Goal: Task Accomplishment & Management: Use online tool/utility

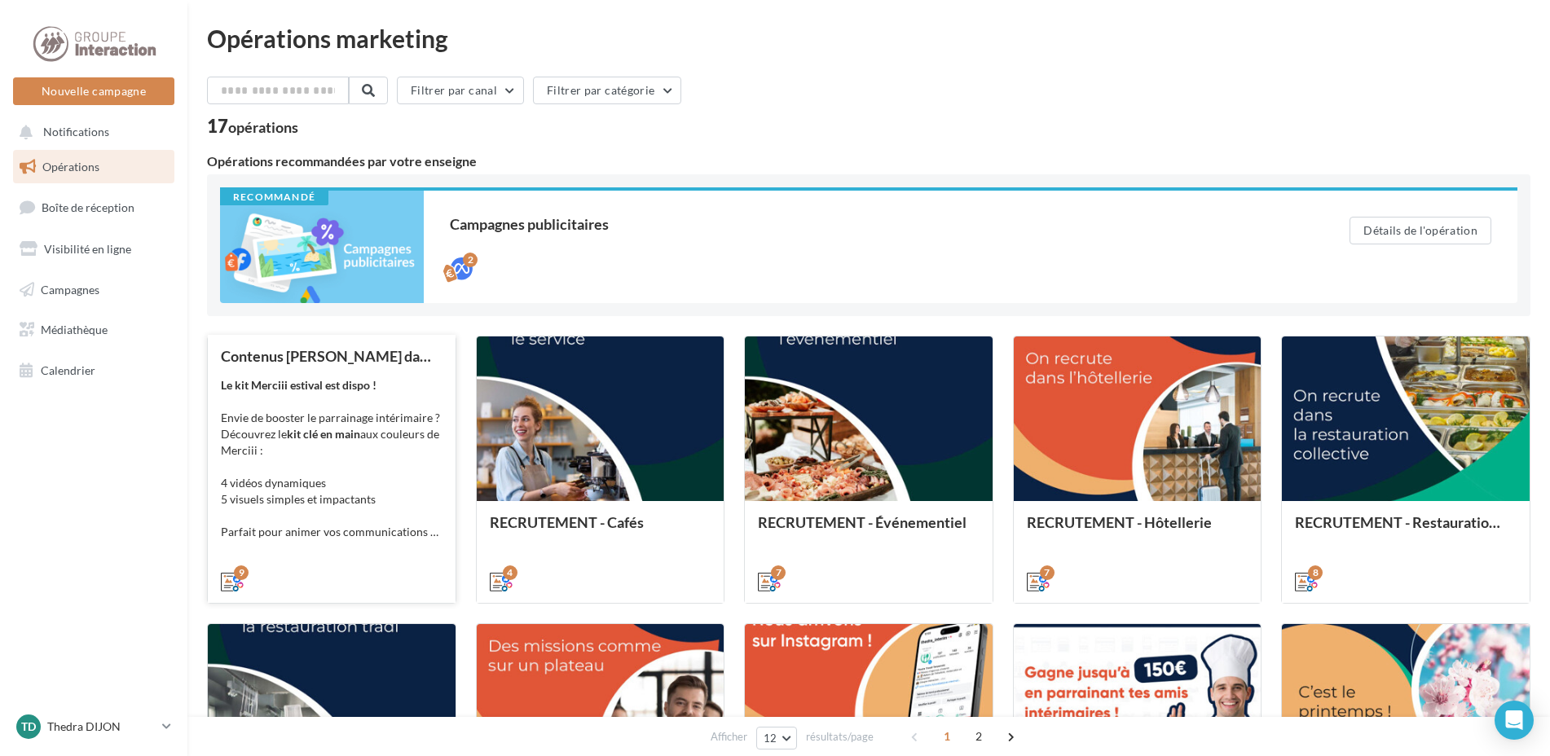
click at [415, 451] on div "Le kit Merciii estival est dispo ! Envie de booster le parrainage intérimaire ?…" at bounding box center [332, 458] width 222 height 163
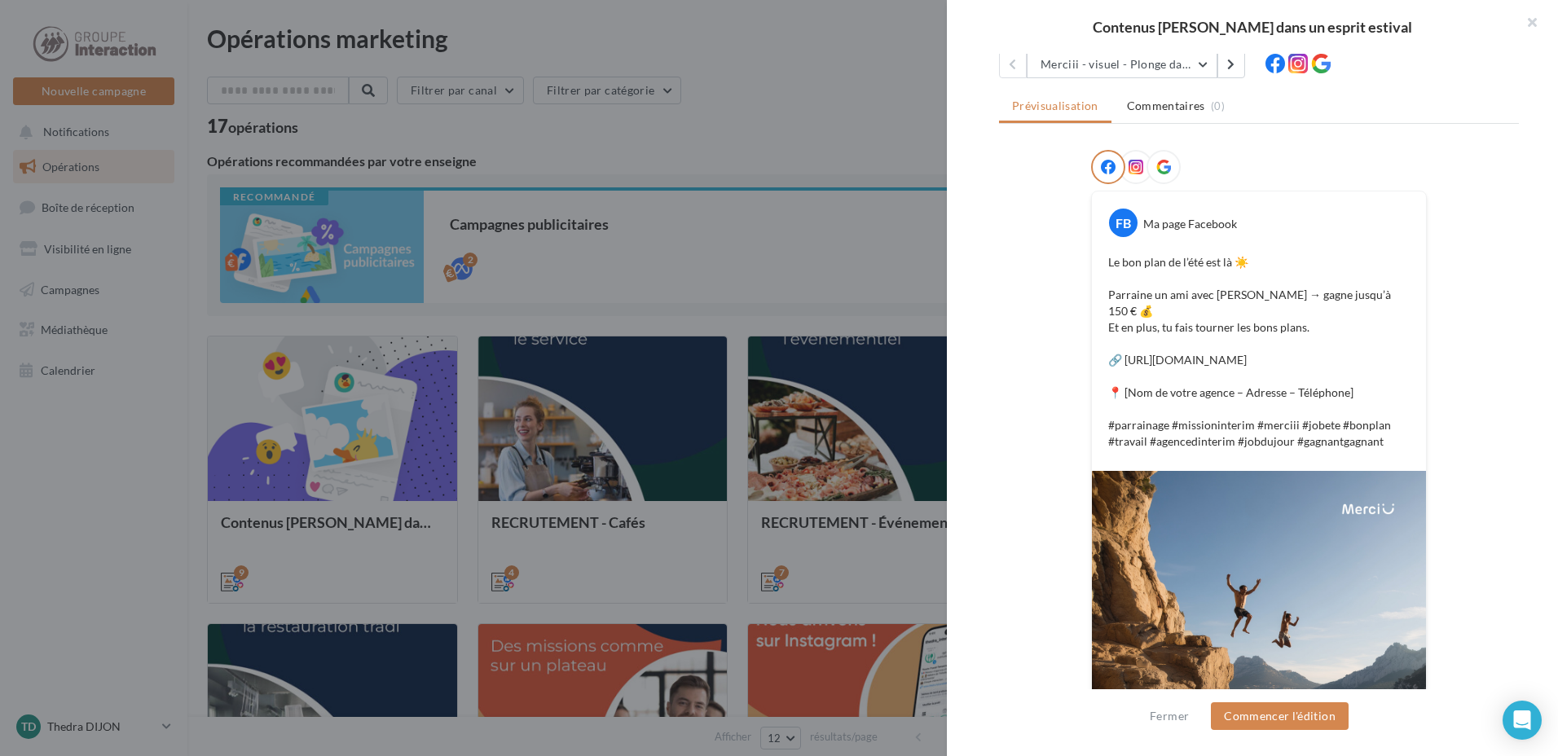
scroll to position [597, 0]
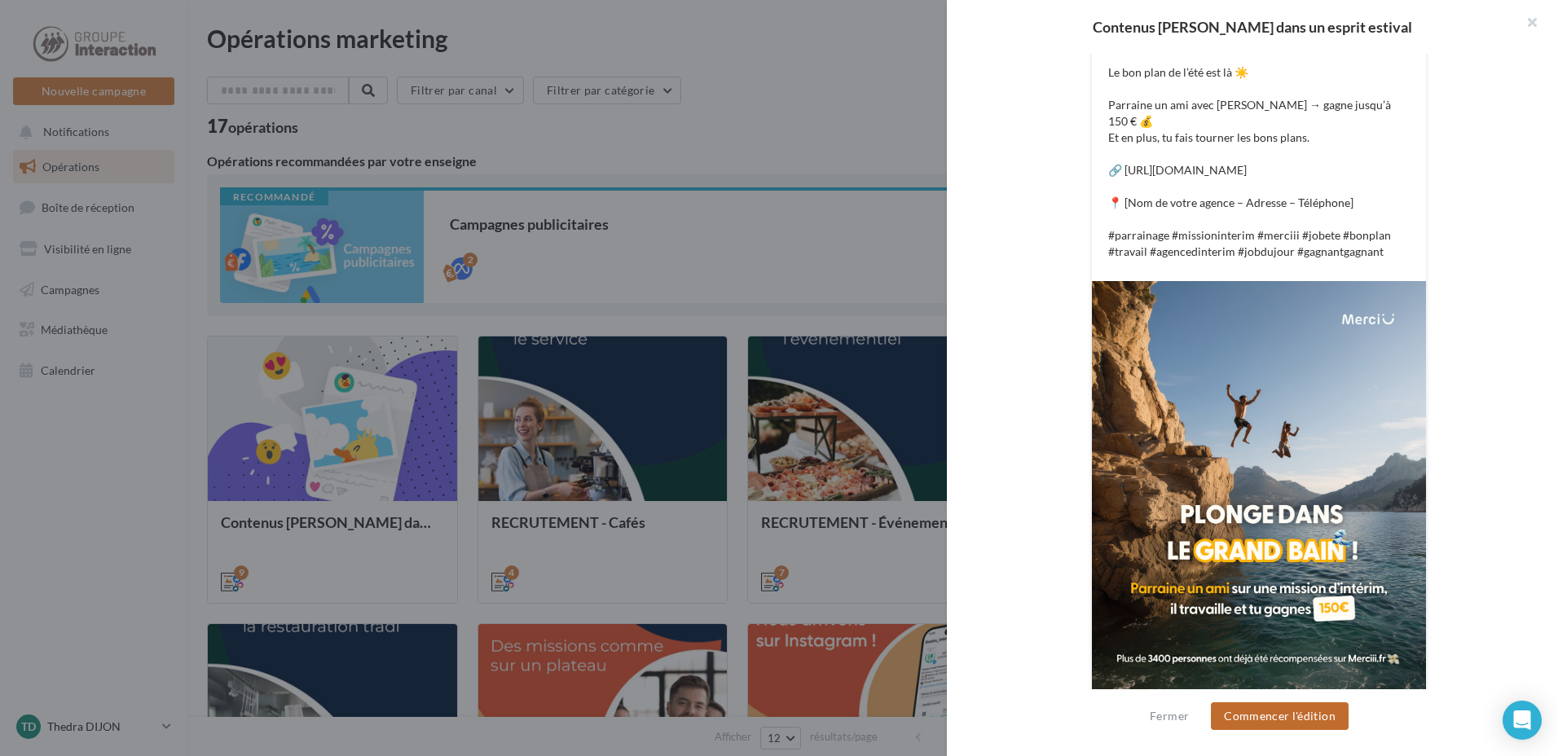
click at [1272, 710] on button "Commencer l'édition" at bounding box center [1280, 717] width 138 height 28
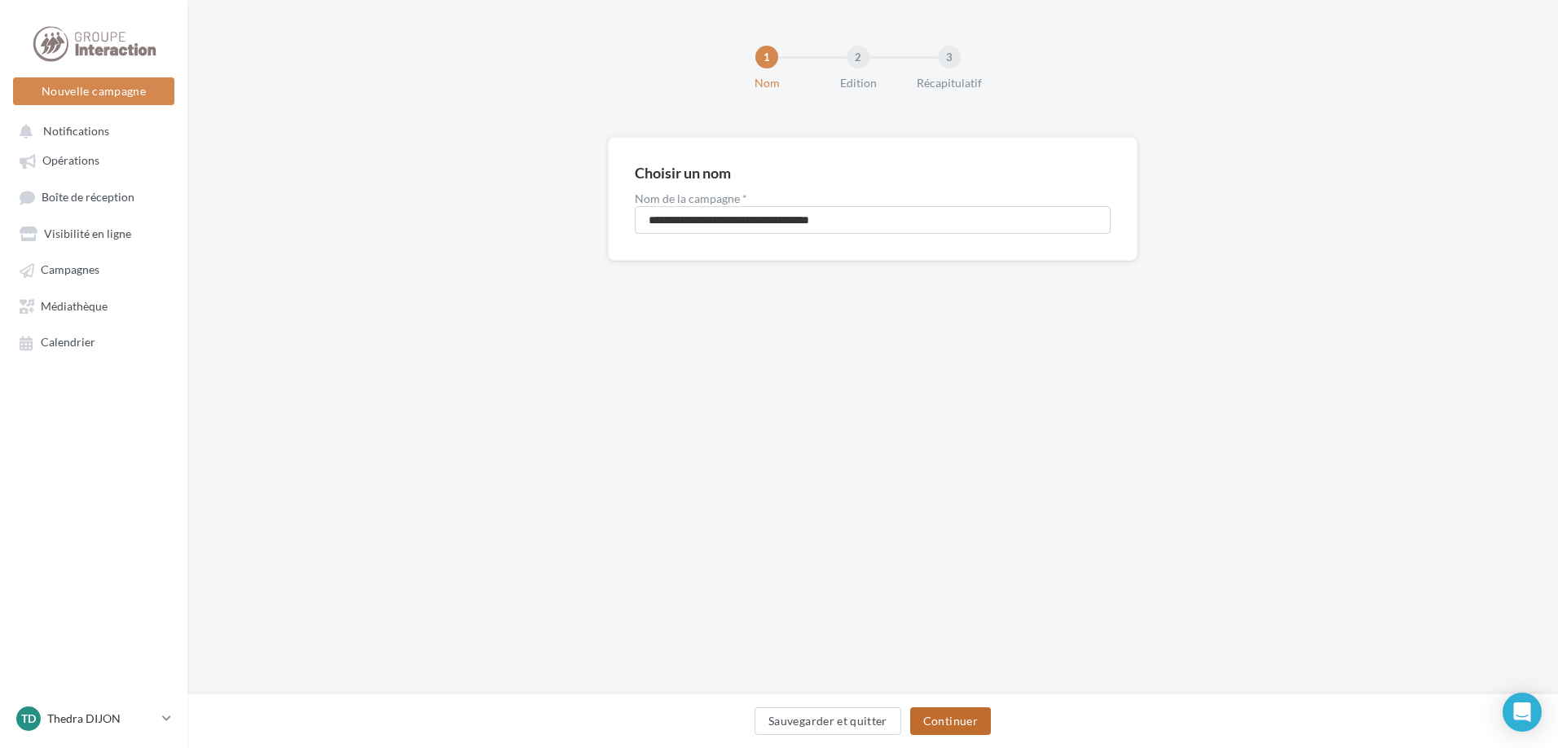
click at [965, 710] on button "Continuer" at bounding box center [950, 721] width 81 height 28
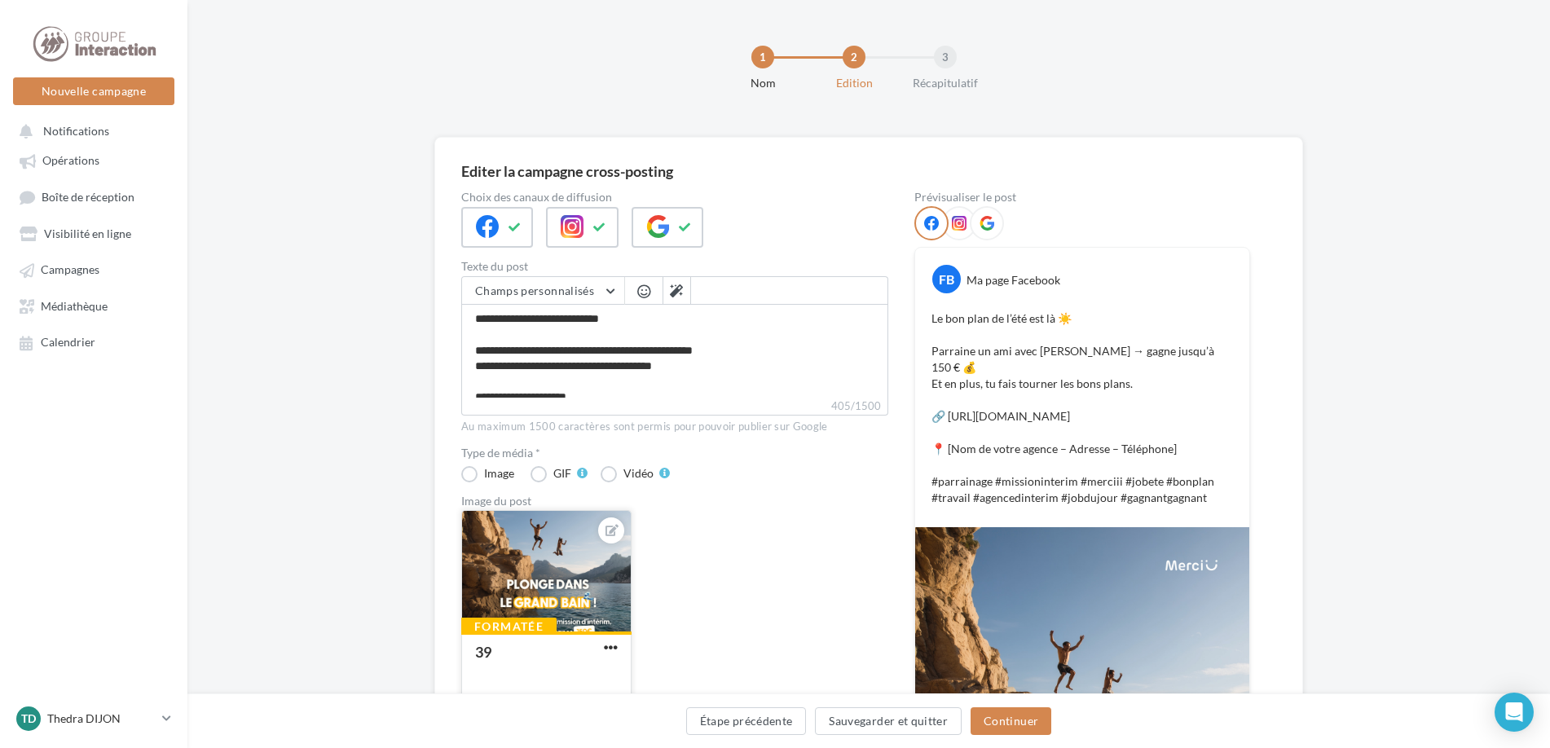
scroll to position [245, 0]
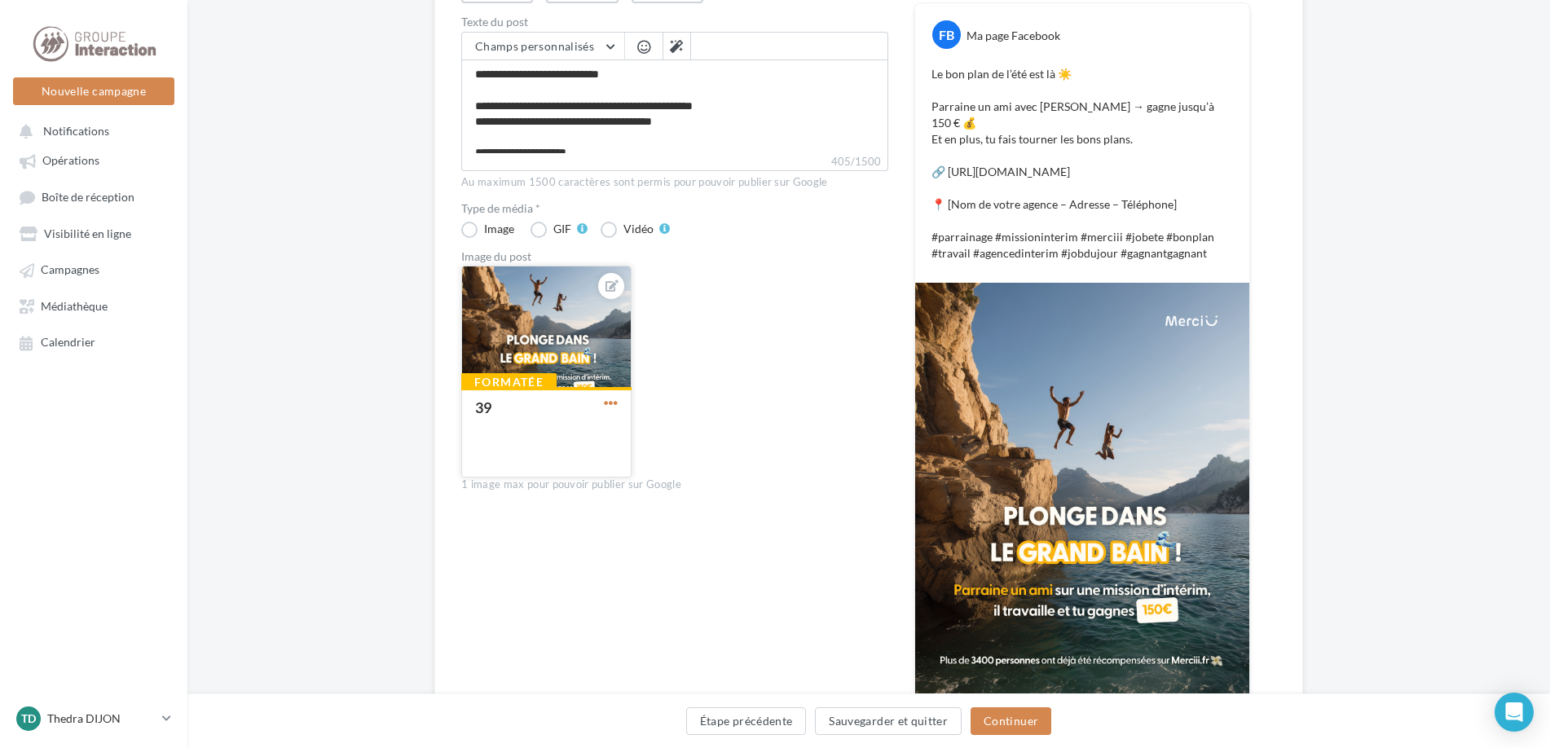
click at [614, 401] on span "button" at bounding box center [611, 403] width 14 height 14
click at [709, 436] on button "Remplacer l'image" at bounding box center [687, 436] width 172 height 42
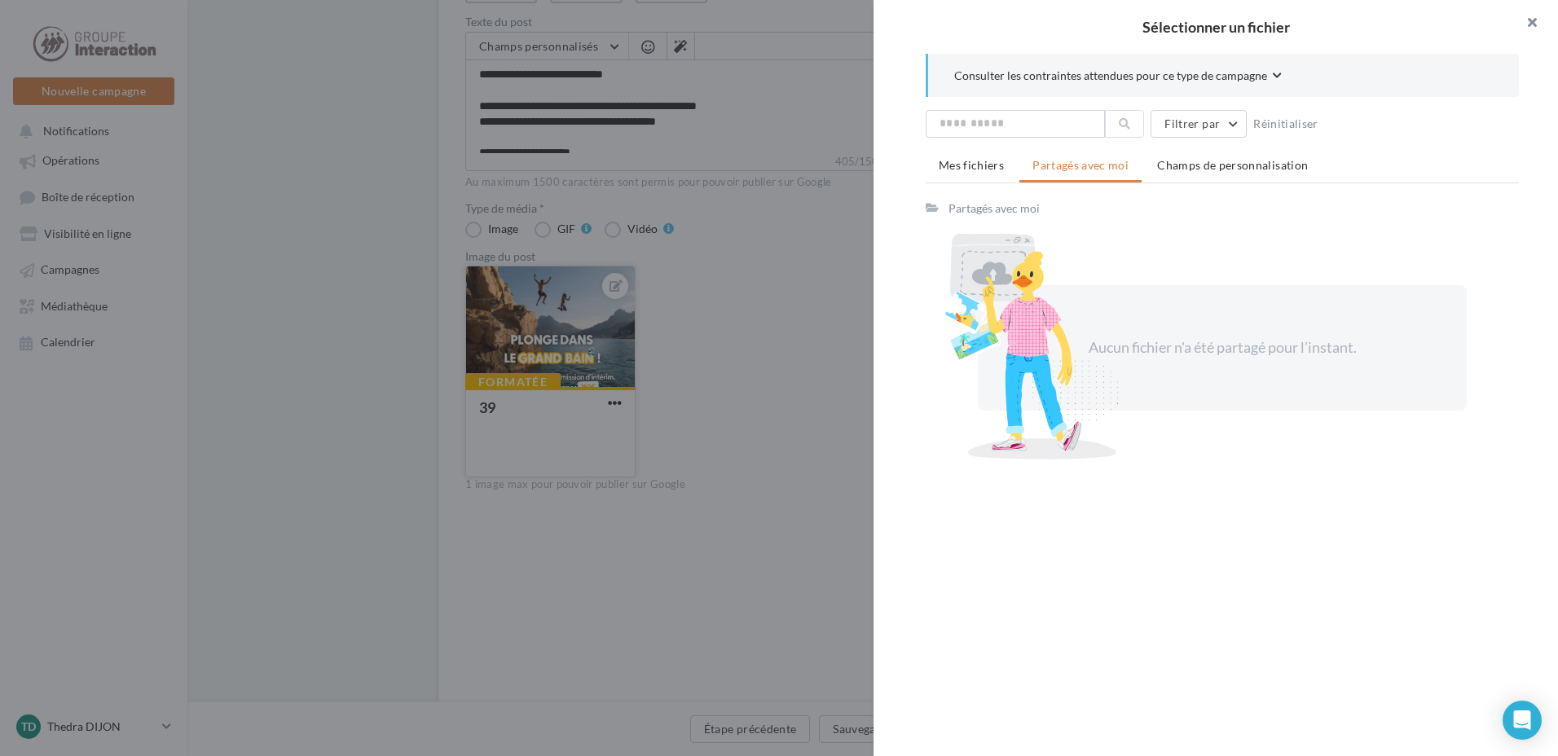
click at [1541, 24] on button "button" at bounding box center [1525, 24] width 65 height 49
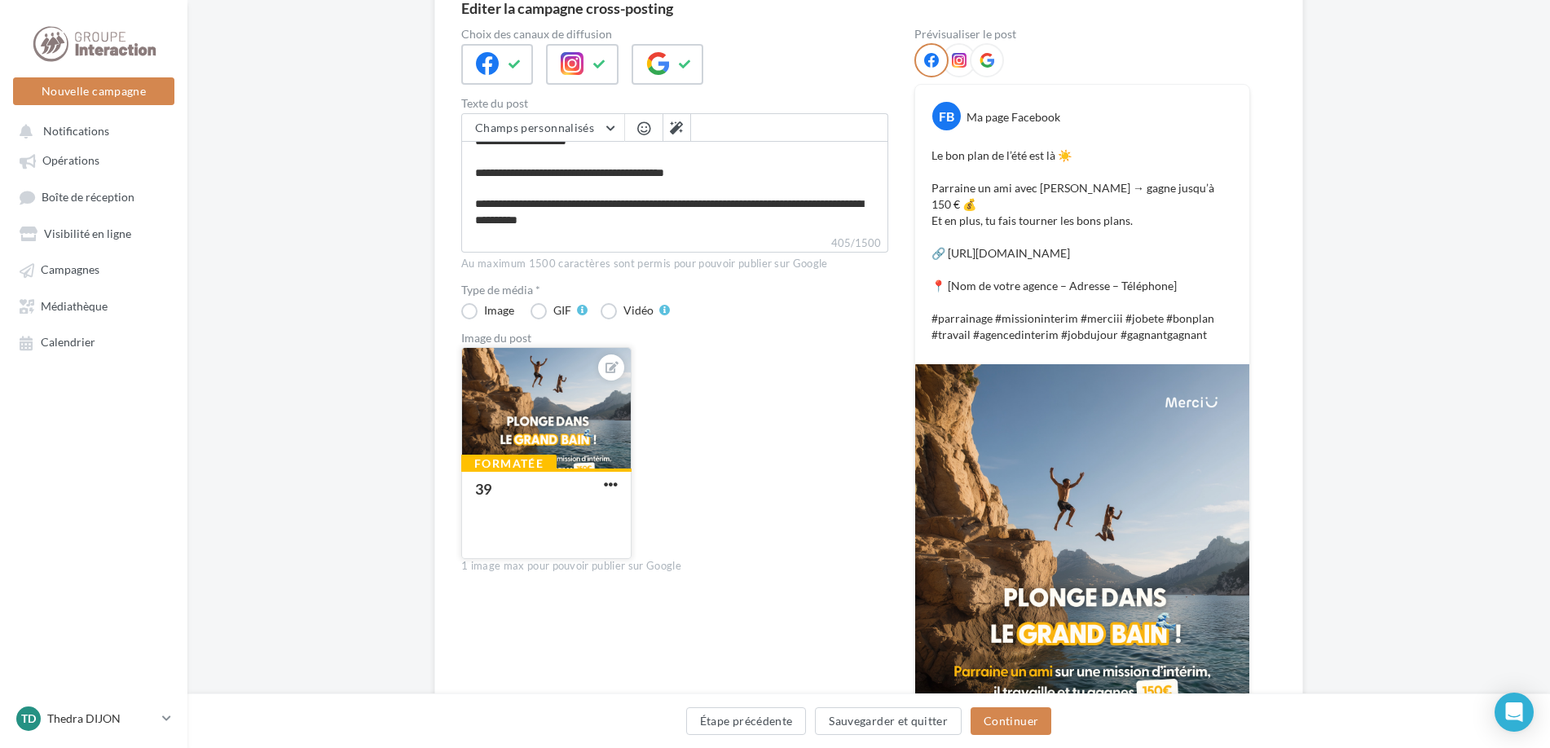
scroll to position [338, 0]
